Goal: Task Accomplishment & Management: Use online tool/utility

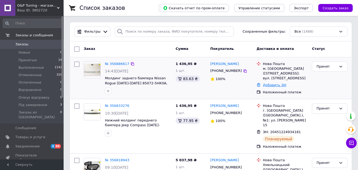
click at [275, 84] on link "Добавить ЭН" at bounding box center [274, 85] width 23 height 4
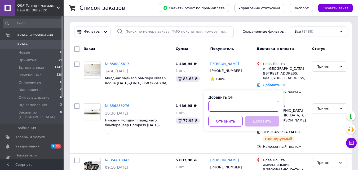
click at [233, 109] on input "Добавить ЭН" at bounding box center [243, 106] width 71 height 11
click at [233, 105] on input "204512" at bounding box center [243, 106] width 71 height 11
click at [243, 104] on input "2045122514" at bounding box center [243, 106] width 71 height 11
type input "20451225148717"
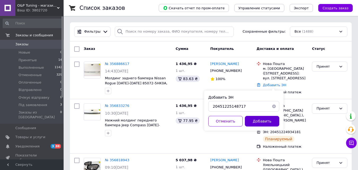
click at [256, 124] on button "Добавить" at bounding box center [262, 121] width 34 height 11
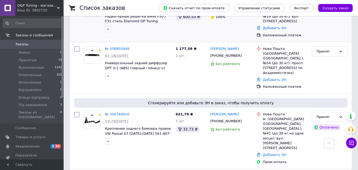
scroll to position [212, 0]
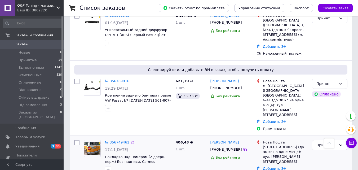
click at [275, 166] on link "Добавить ЭН" at bounding box center [274, 168] width 23 height 4
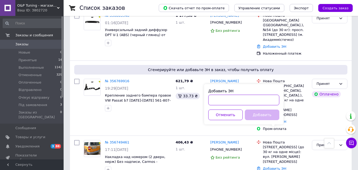
click at [229, 100] on input "Добавить ЭН" at bounding box center [243, 100] width 71 height 11
paste input "20451225211047"
type input "20451225211047"
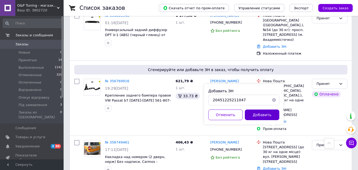
click at [263, 112] on button "Добавить" at bounding box center [262, 114] width 34 height 11
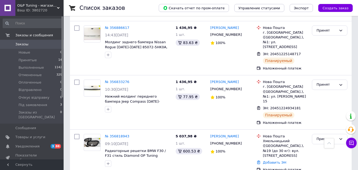
scroll to position [0, 0]
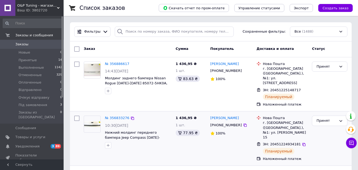
click at [241, 115] on div "[PERSON_NAME]" at bounding box center [231, 118] width 43 height 6
